Goal: Find specific page/section: Find specific page/section

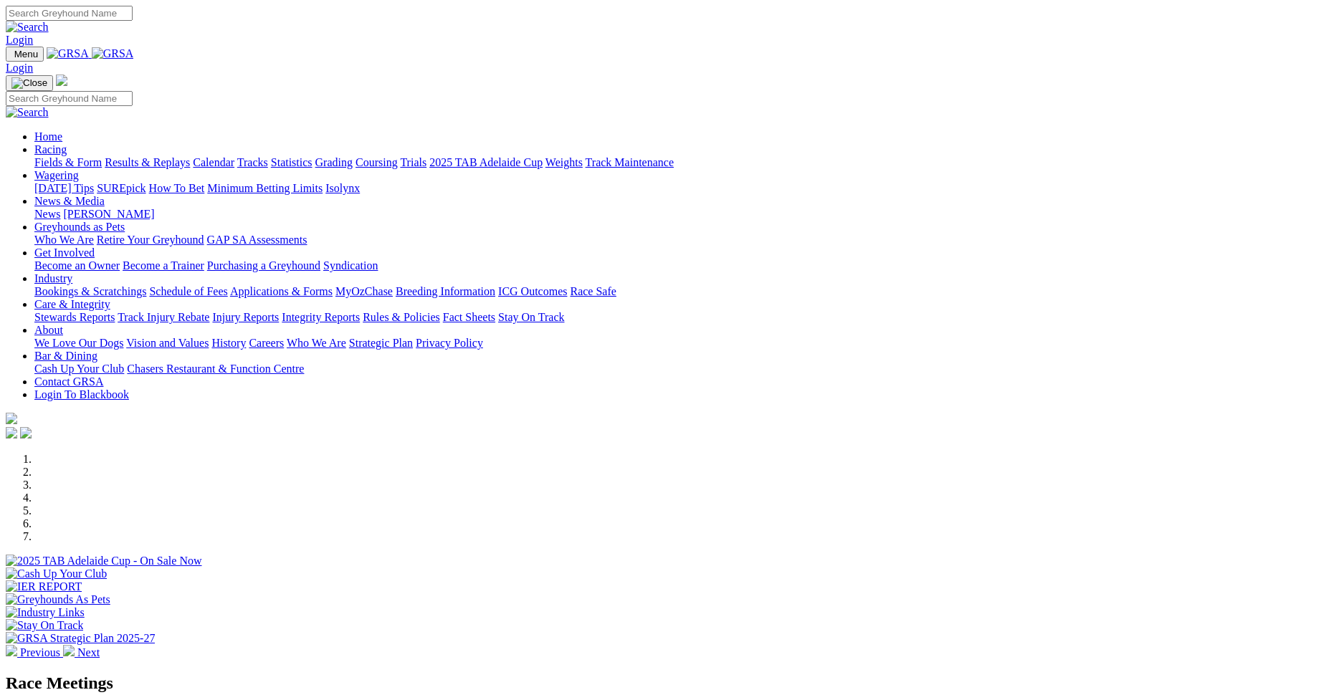
click at [67, 143] on link "Racing" at bounding box center [50, 149] width 32 height 12
click at [190, 156] on link "Results & Replays" at bounding box center [147, 162] width 85 height 12
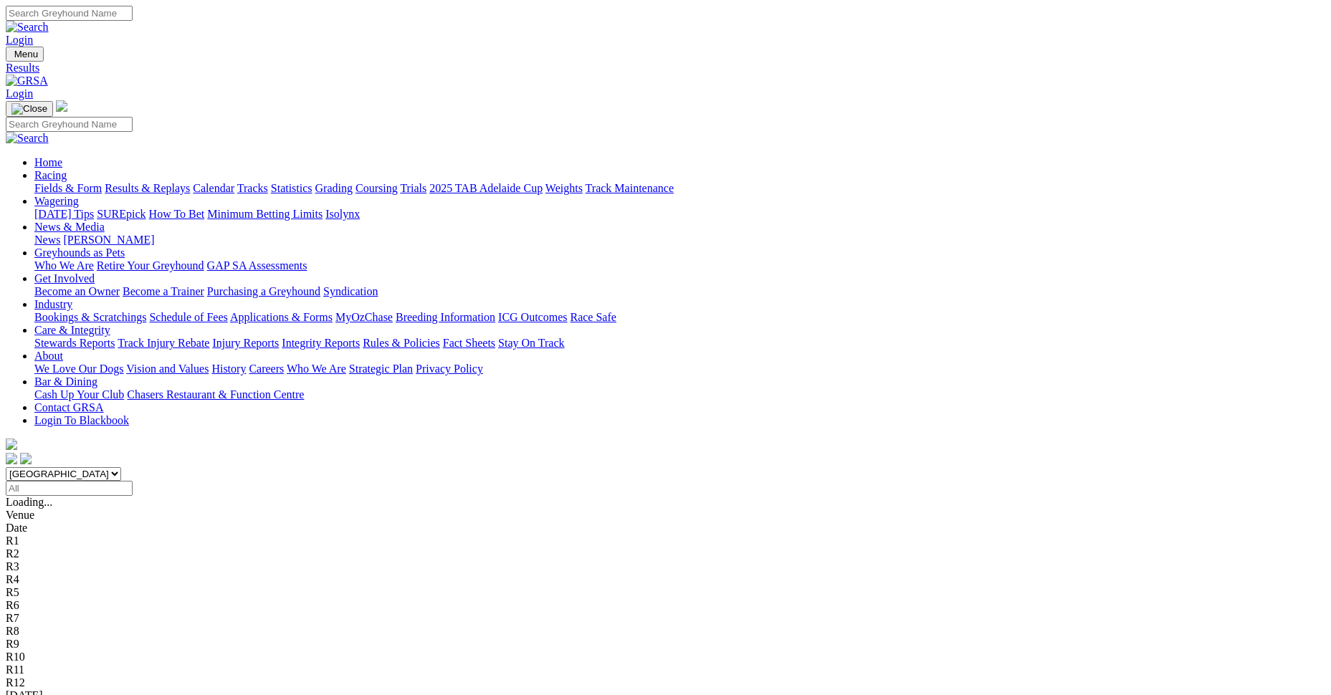
click at [80, 694] on link "Mount Gambier" at bounding box center [43, 708] width 74 height 12
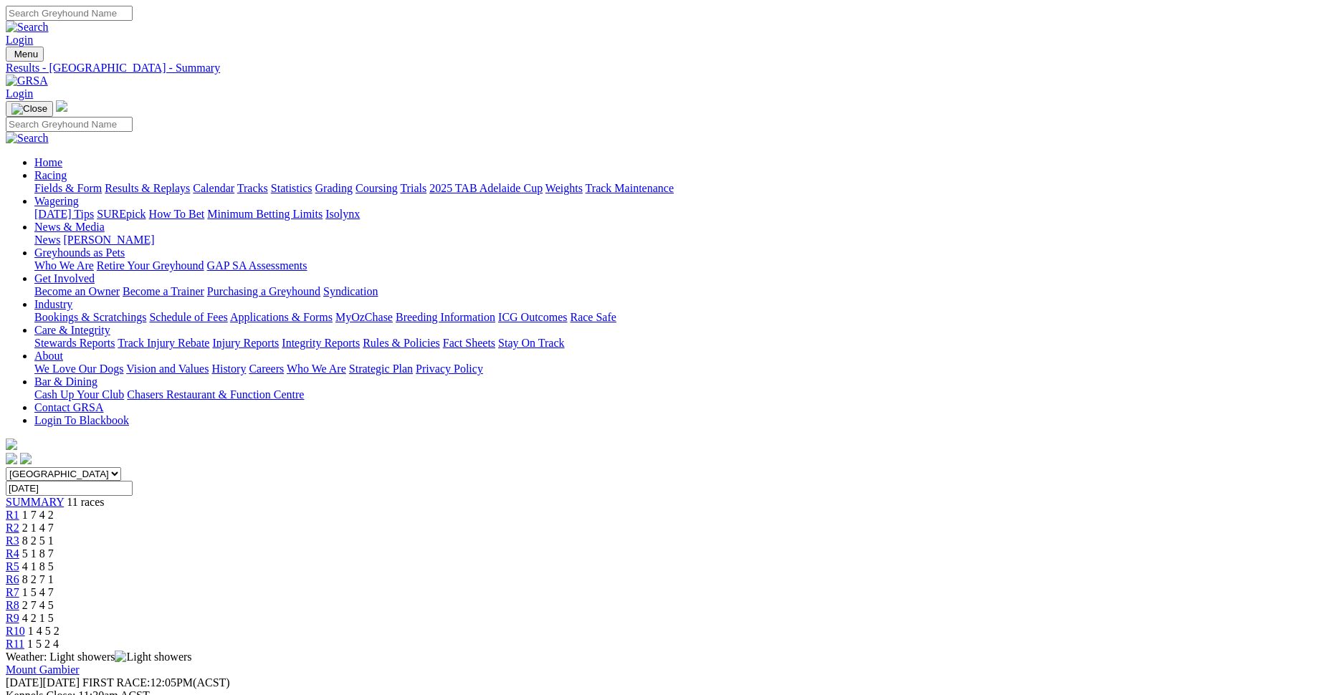
click at [115, 337] on link "Stewards Reports" at bounding box center [74, 343] width 80 height 12
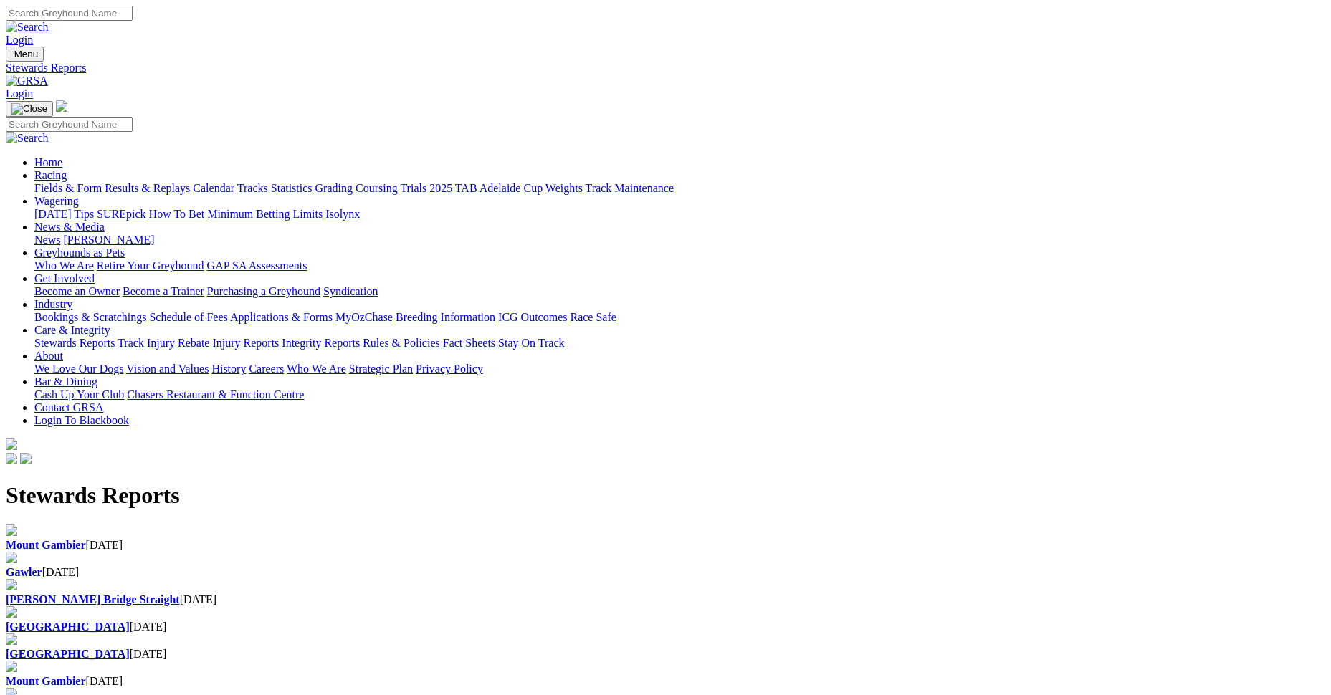
click at [271, 539] on div "[GEOGRAPHIC_DATA] [DATE]" at bounding box center [665, 545] width 1319 height 13
